Goal: Task Accomplishment & Management: Manage account settings

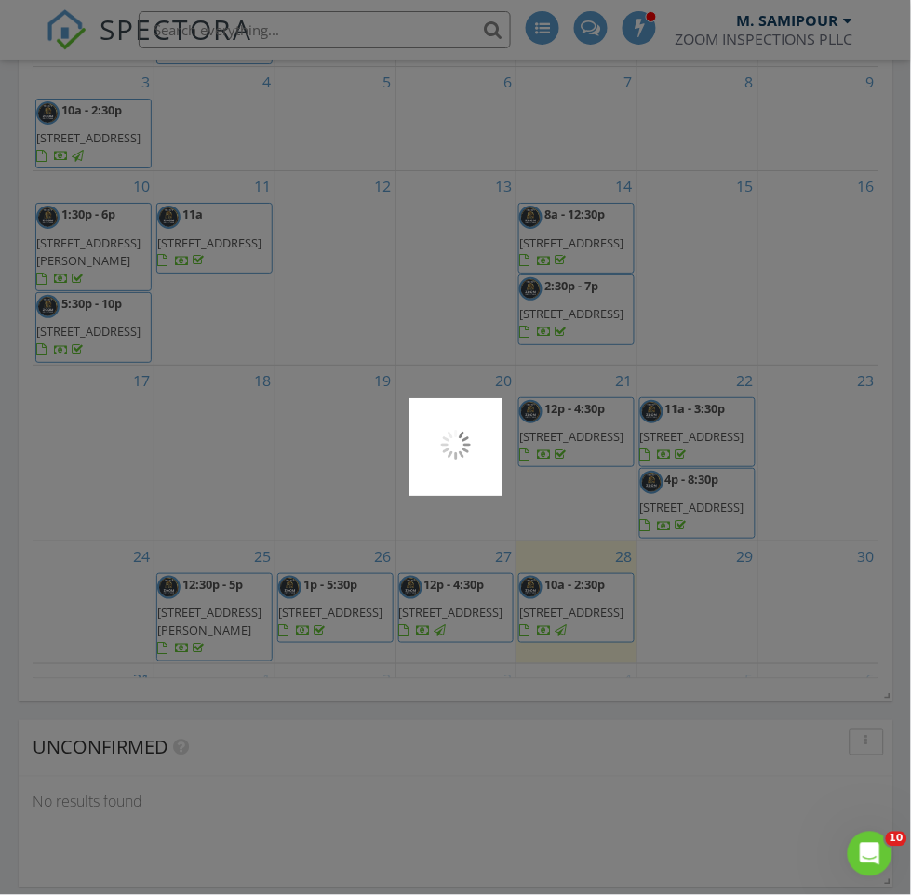
scroll to position [2199, 0]
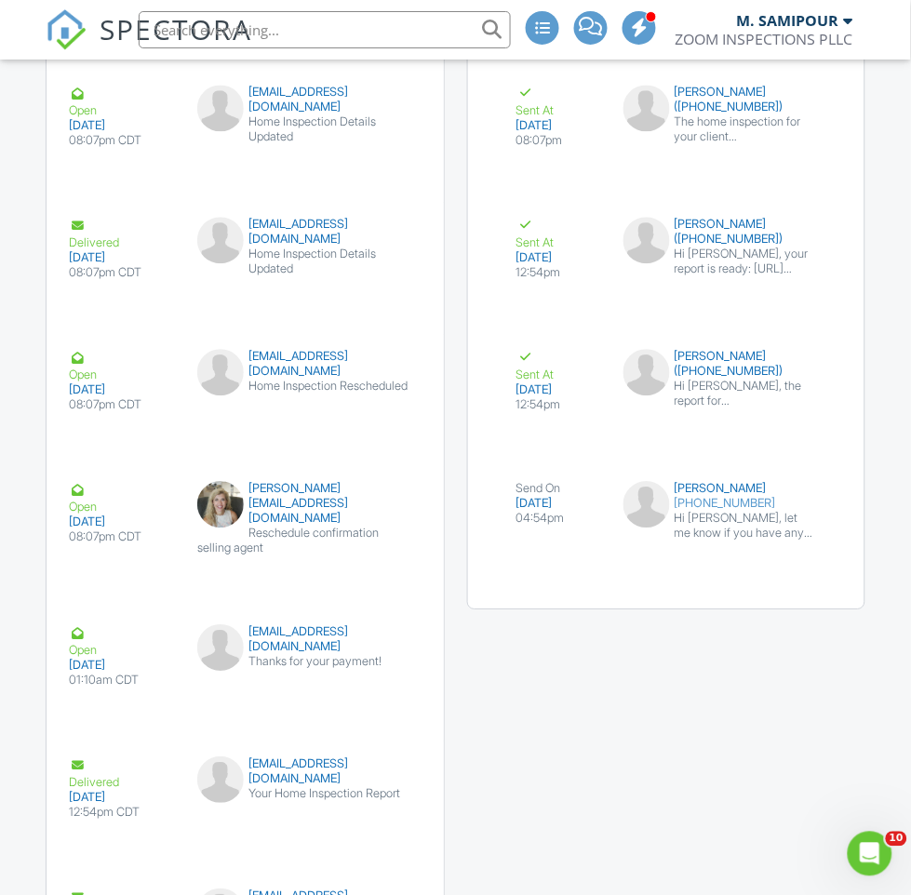
scroll to position [4126, 0]
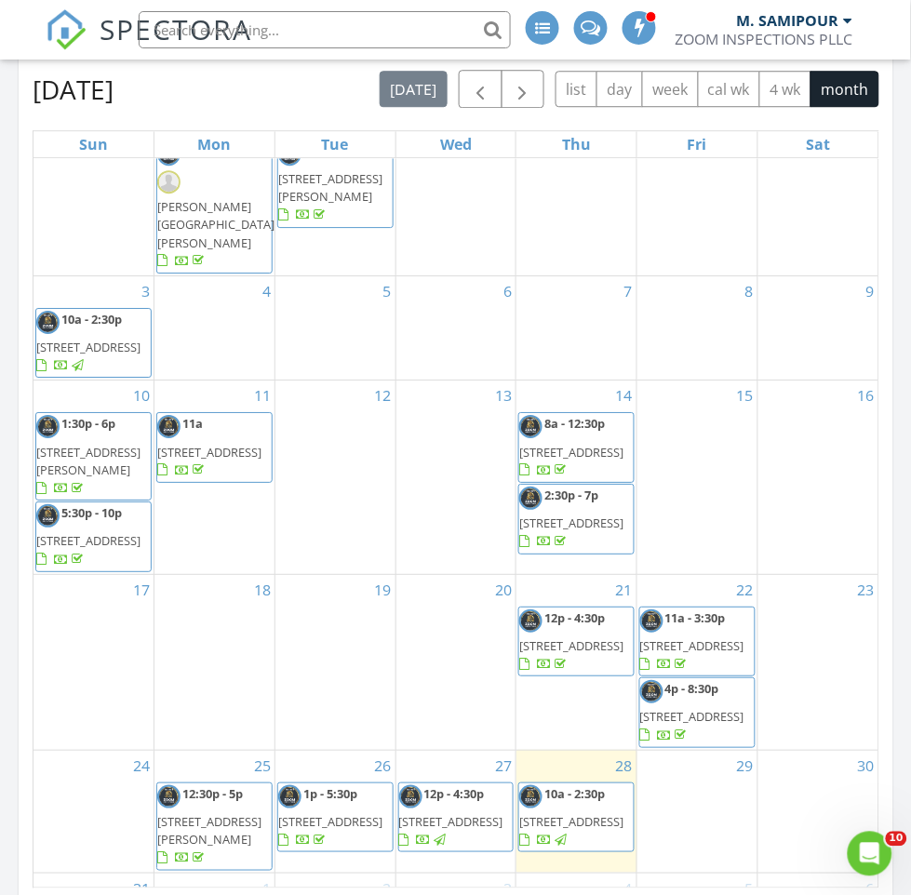
scroll to position [1959, 0]
